Goal: Transaction & Acquisition: Subscribe to service/newsletter

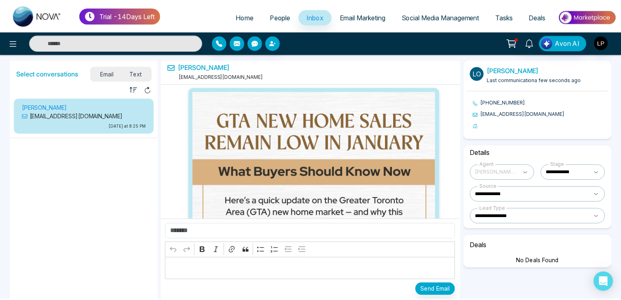
scroll to position [944, 0]
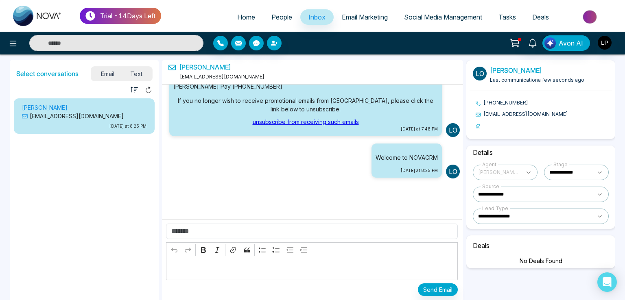
click at [351, 15] on span "Email Marketing" at bounding box center [365, 17] width 46 height 8
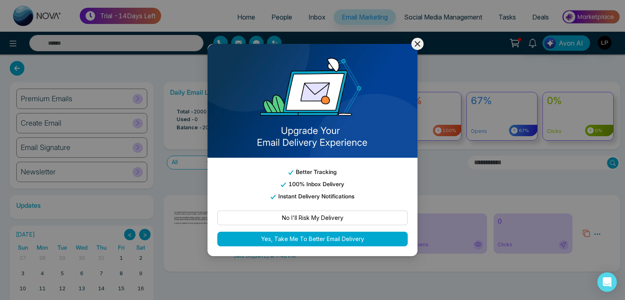
click at [417, 41] on icon at bounding box center [417, 44] width 10 height 10
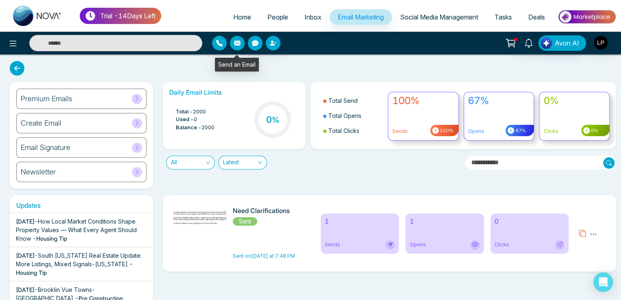
click at [235, 43] on icon "button" at bounding box center [237, 43] width 7 height 7
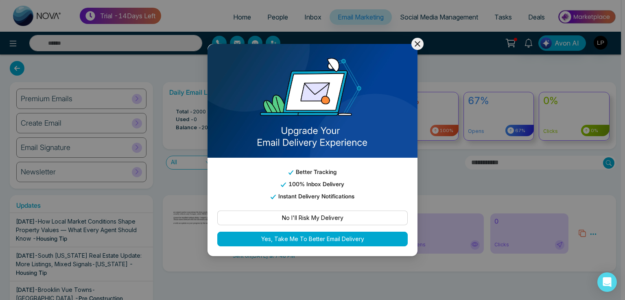
click at [298, 220] on button "No I'll Risk My Delivery" at bounding box center [312, 218] width 190 height 15
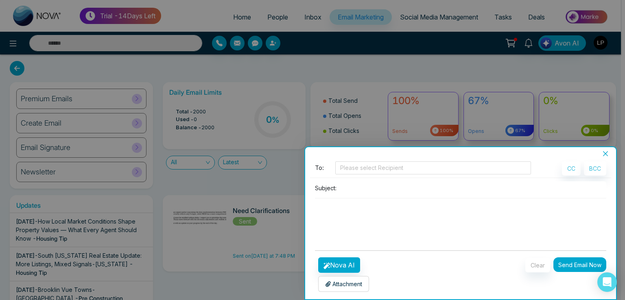
click at [349, 219] on textarea at bounding box center [460, 217] width 291 height 39
type textarea "**********"
click at [367, 189] on input at bounding box center [473, 187] width 266 height 13
paste input "**********"
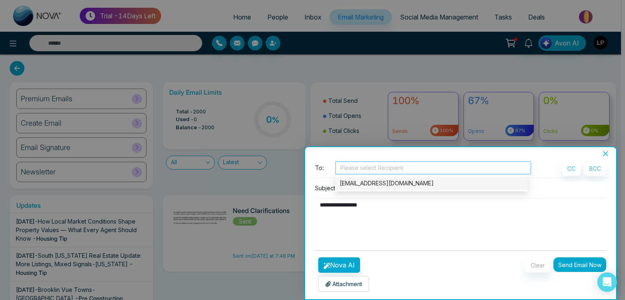
click at [366, 168] on div at bounding box center [433, 168] width 192 height 10
type input "**********"
click at [371, 183] on div "[EMAIL_ADDRESS][DOMAIN_NAME]" at bounding box center [431, 183] width 183 height 9
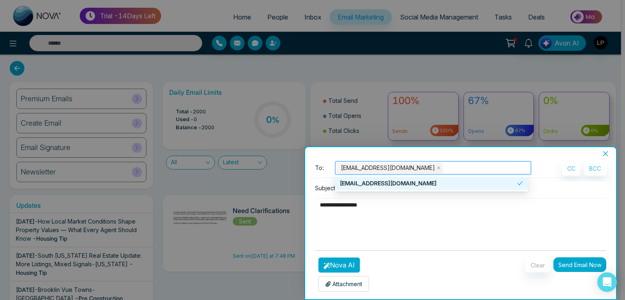
click at [346, 264] on button "Nova AI" at bounding box center [339, 264] width 42 height 15
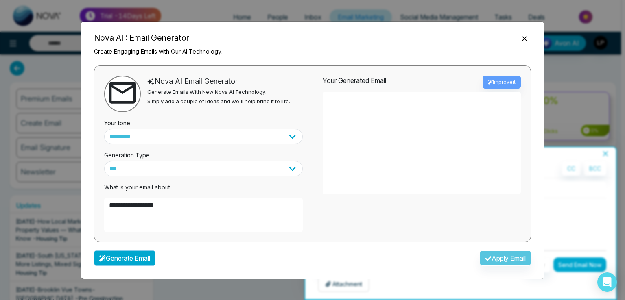
click at [137, 264] on button "Generate Email" at bounding box center [124, 258] width 61 height 15
type textarea "**********"
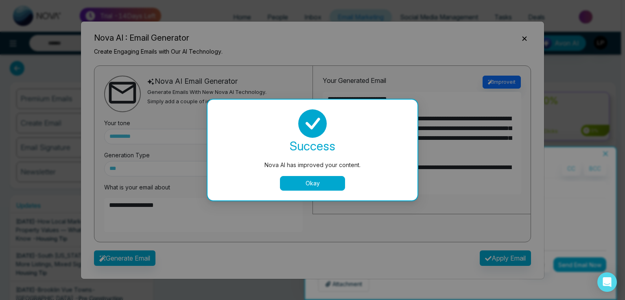
click at [500, 255] on div "Nova AI has improved your content. success Nova AI has improved your content. O…" at bounding box center [312, 150] width 625 height 300
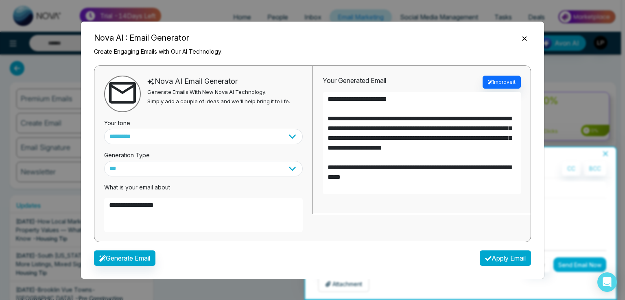
click at [500, 255] on button "Apply Email" at bounding box center [504, 258] width 51 height 15
type textarea "**********"
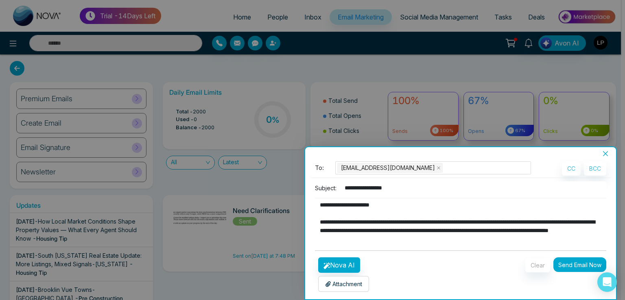
click at [562, 260] on button "Send Email Now" at bounding box center [579, 264] width 53 height 15
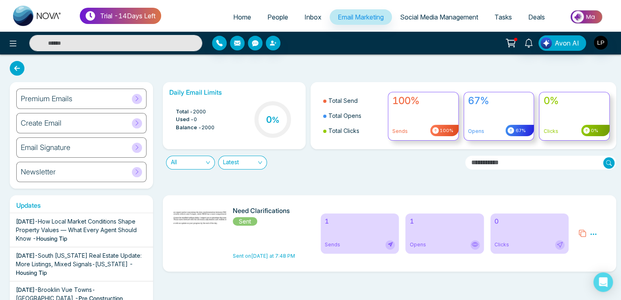
click at [322, 183] on div "Daily Email Limits Total - 2000 Used - 0 Balance - 2000 0 % Total Send Total Op…" at bounding box center [387, 135] width 458 height 107
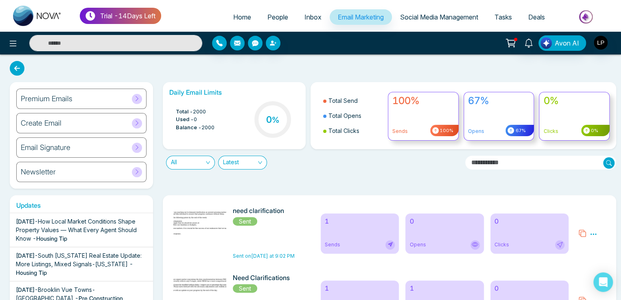
click at [195, 118] on li "Used - 0" at bounding box center [195, 119] width 39 height 8
click at [216, 183] on div "Daily Email Limits Total - 2000 Used - 0 Balance - 2000 0 % Total Send Total Op…" at bounding box center [387, 135] width 458 height 107
drag, startPoint x: 194, startPoint y: 112, endPoint x: 216, endPoint y: 114, distance: 22.5
click at [216, 114] on div "Total - 2000 Used - 0 Balance - 2000 0 %" at bounding box center [234, 120] width 130 height 41
click at [200, 111] on span "2000" at bounding box center [199, 112] width 13 height 8
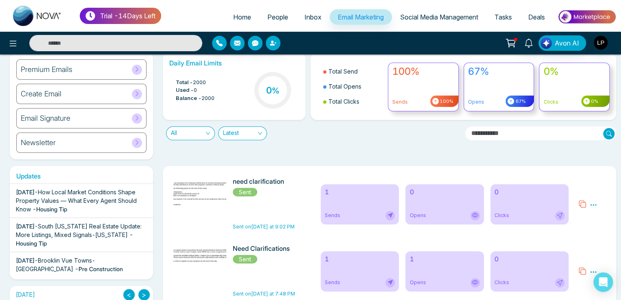
scroll to position [28, 0]
drag, startPoint x: 198, startPoint y: 92, endPoint x: 194, endPoint y: 91, distance: 4.1
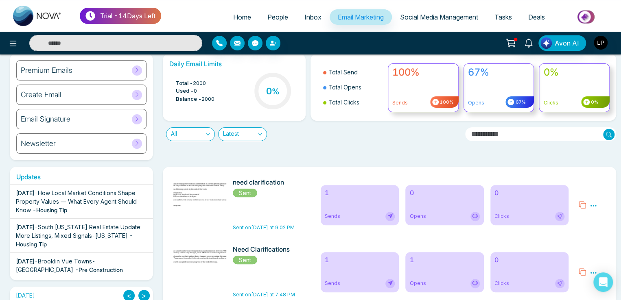
click at [194, 91] on li "Used - 0" at bounding box center [195, 91] width 39 height 8
click at [215, 153] on div "Daily Email Limits Total - 2000 Used - 0 Balance - 2000 0 % Total Send Total Op…" at bounding box center [387, 107] width 458 height 107
click at [194, 89] on li "Used - 0" at bounding box center [195, 91] width 39 height 8
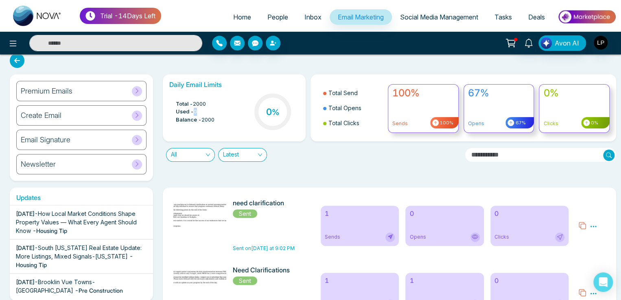
scroll to position [8, 0]
drag, startPoint x: 253, startPoint y: 246, endPoint x: 264, endPoint y: 248, distance: 10.2
click at [264, 248] on span "Sent on [DATE] at 9:02 PM" at bounding box center [264, 248] width 62 height 6
click at [244, 174] on div "Daily Email Limits Total - 2000 Used - 0 Balance - 2000 0 % Total Send Total Op…" at bounding box center [387, 127] width 458 height 107
